Goal: Task Accomplishment & Management: Complete application form

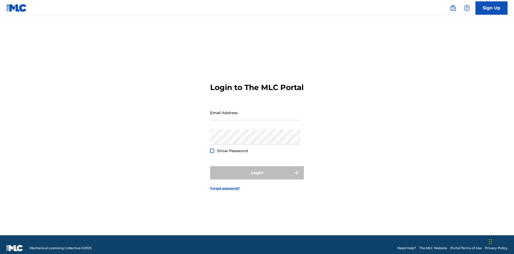
scroll to position [7, 0]
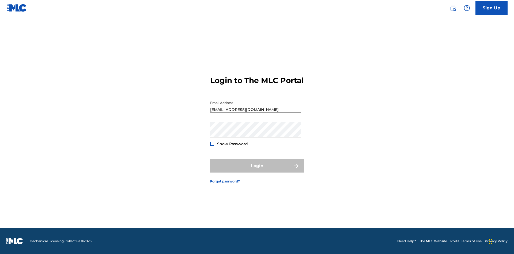
type input "[EMAIL_ADDRESS][DOMAIN_NAME]"
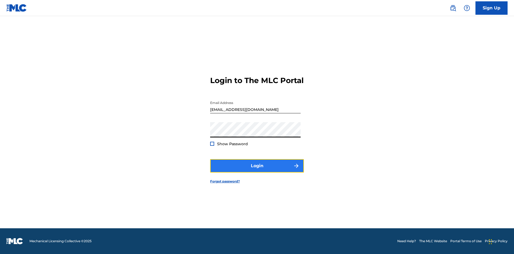
click at [257, 170] on button "Login" at bounding box center [257, 165] width 94 height 13
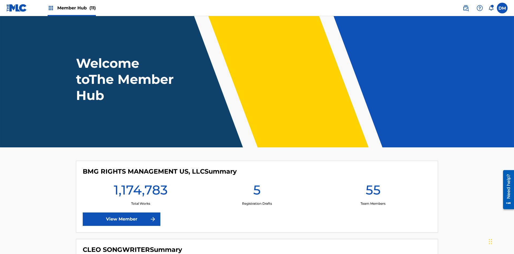
click at [76, 8] on span "Member Hub (11)" at bounding box center [76, 8] width 39 height 6
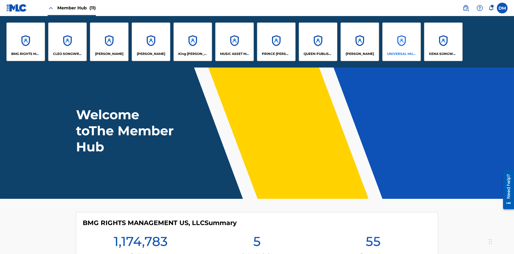
click at [402, 54] on p "UNIVERSAL MUSIC PUB GROUP" at bounding box center [401, 53] width 29 height 5
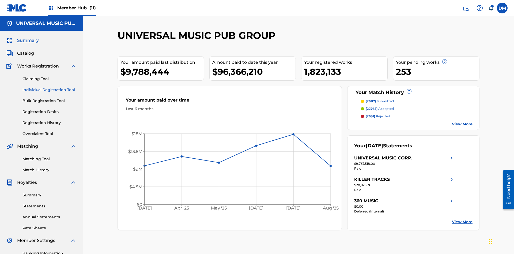
click at [50, 87] on link "Individual Registration Tool" at bounding box center [50, 90] width 54 height 6
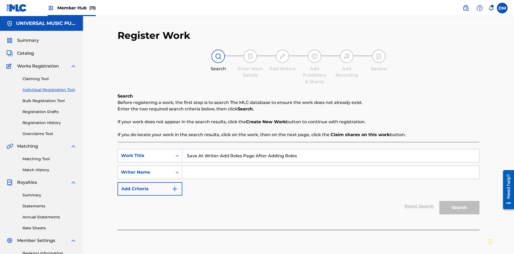
click at [331, 166] on input "Search Form" at bounding box center [330, 172] width 297 height 13
click at [460, 201] on button "Search" at bounding box center [460, 207] width 40 height 13
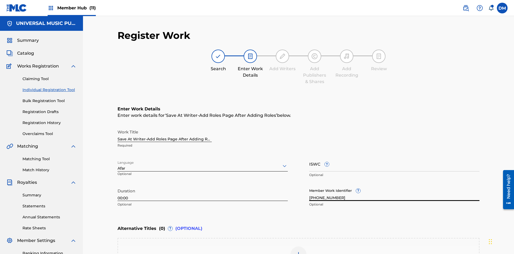
type input "[PHONE_NUMBER]"
click at [395, 156] on input "ISWC ?" at bounding box center [394, 163] width 170 height 15
type input "T-123.456.789-4"
click at [299, 251] on img at bounding box center [299, 254] width 6 height 6
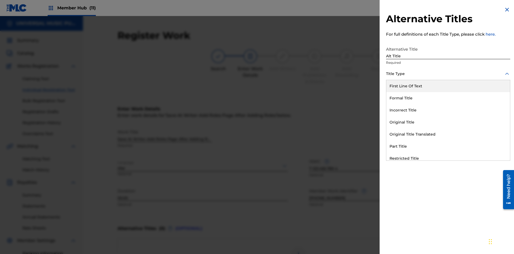
click at [448, 122] on div "Original Title" at bounding box center [449, 122] width 124 height 12
click at [448, 98] on div at bounding box center [448, 98] width 124 height 7
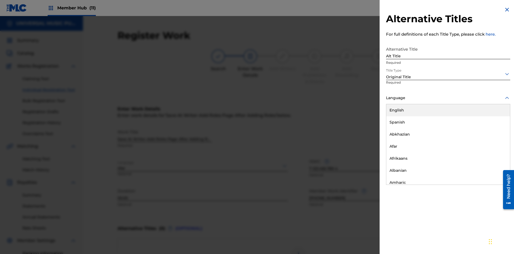
click at [495, 129] on button "Add Title" at bounding box center [494, 129] width 32 height 13
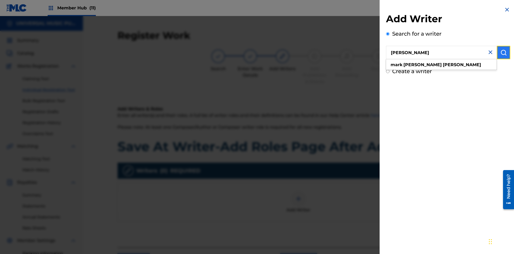
click at [504, 53] on img "submit" at bounding box center [504, 52] width 6 height 6
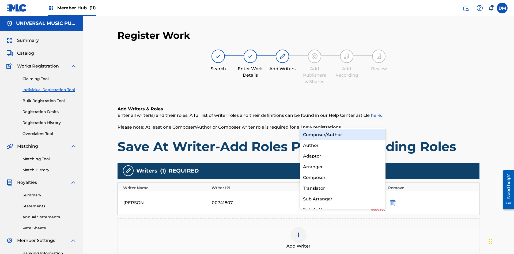
click at [343, 177] on div "Composer" at bounding box center [343, 177] width 86 height 11
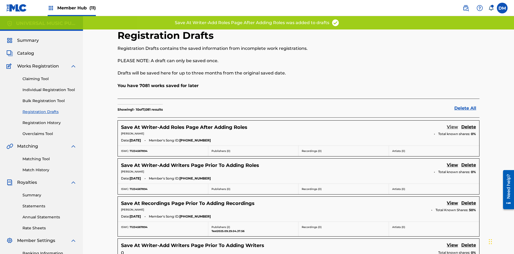
click at [453, 124] on link "View" at bounding box center [452, 127] width 11 height 7
